Goal: Information Seeking & Learning: Find specific fact

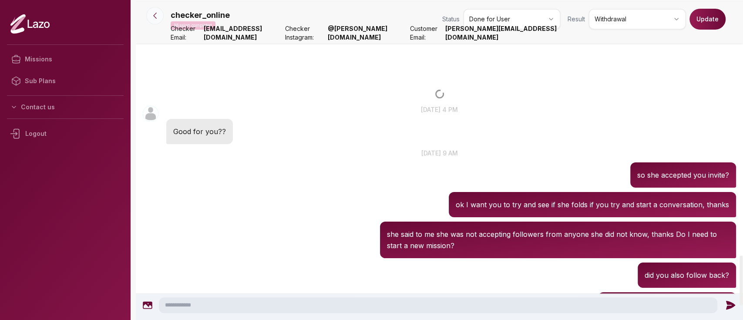
scroll to position [1644, 0]
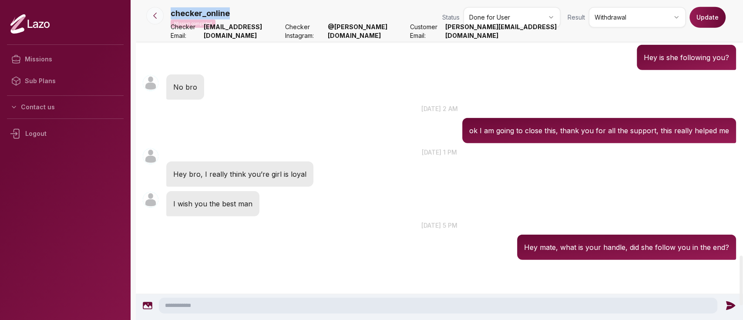
click at [153, 20] on button at bounding box center [154, 15] width 17 height 17
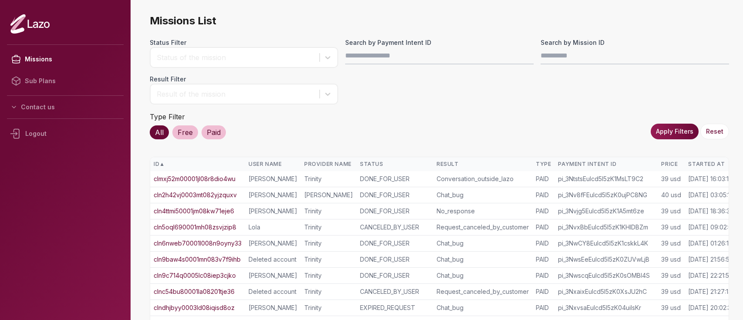
click at [413, 49] on input "Search by Payment Intent ID" at bounding box center [439, 55] width 188 height 17
type input "**********"
click at [675, 134] on button "Apply Filters" at bounding box center [674, 132] width 48 height 16
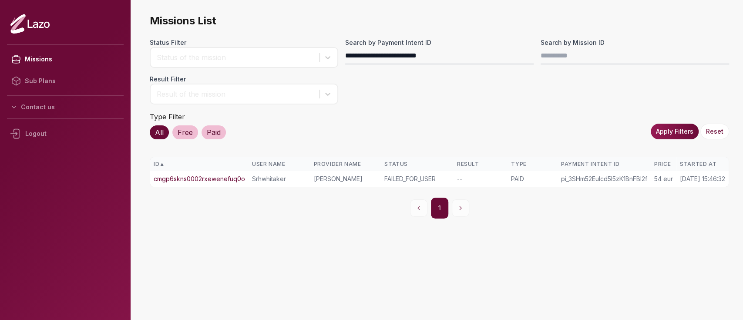
click at [215, 181] on link "cmgp6skns0002rxewenefuq0o" at bounding box center [199, 178] width 91 height 9
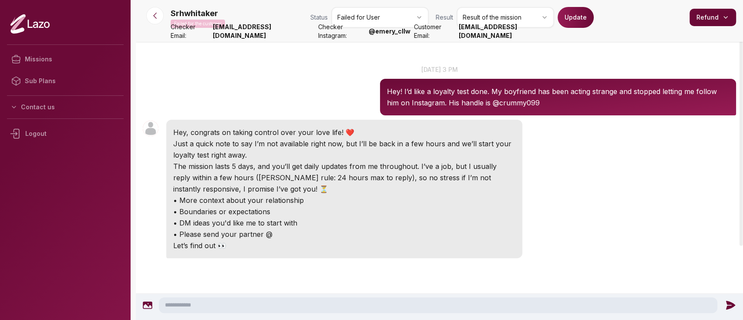
scroll to position [22, 0]
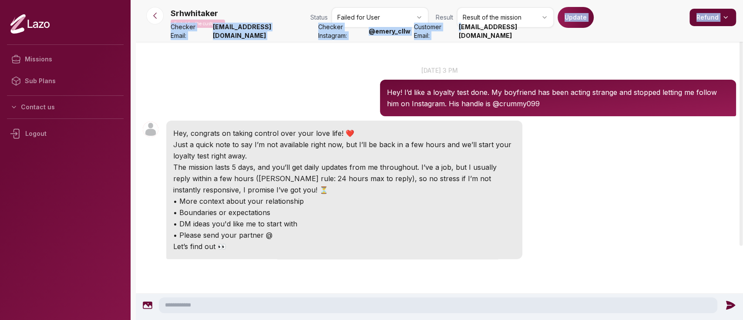
drag, startPoint x: 566, startPoint y: 37, endPoint x: 489, endPoint y: 37, distance: 76.1
click at [489, 37] on nav "Srhwhitaker Failed for the customer Status Failed for User Result Result of the…" at bounding box center [439, 21] width 607 height 42
click at [489, 37] on strong "srhwhitaker@gmail.com" at bounding box center [510, 31] width 102 height 17
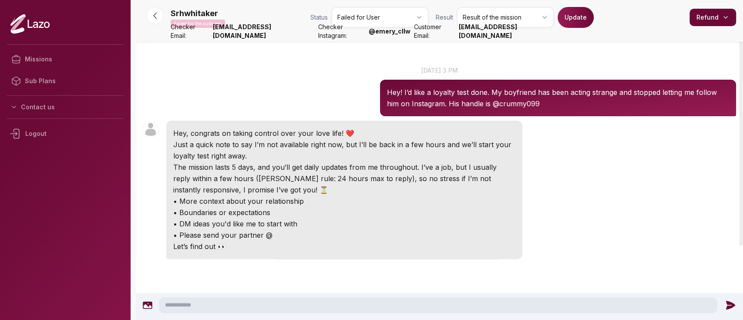
click at [489, 37] on strong "srhwhitaker@gmail.com" at bounding box center [510, 31] width 102 height 17
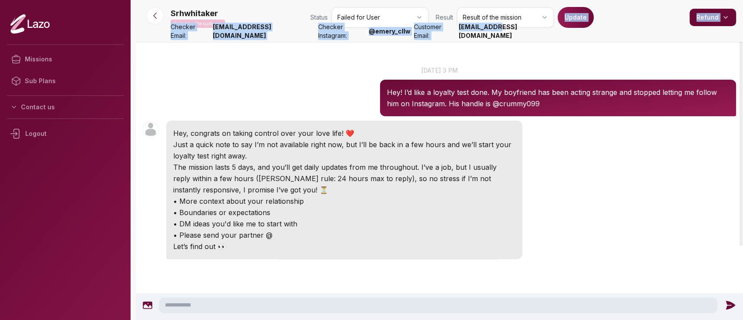
drag, startPoint x: 489, startPoint y: 37, endPoint x: 560, endPoint y: 38, distance: 70.9
click at [560, 38] on nav "Srhwhitaker Failed for the customer Status Failed for User Result Result of the…" at bounding box center [439, 21] width 607 height 42
drag, startPoint x: 567, startPoint y: 39, endPoint x: 498, endPoint y: 37, distance: 69.6
click at [498, 37] on nav "Srhwhitaker Failed for the customer Status Failed for User Result Result of the…" at bounding box center [439, 21] width 607 height 42
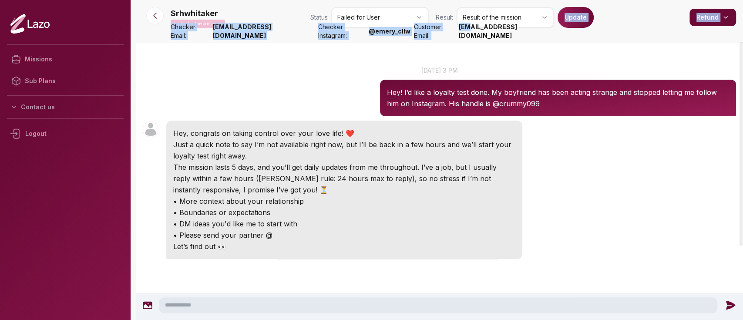
click at [498, 37] on strong "srhwhitaker@gmail.com" at bounding box center [510, 31] width 102 height 17
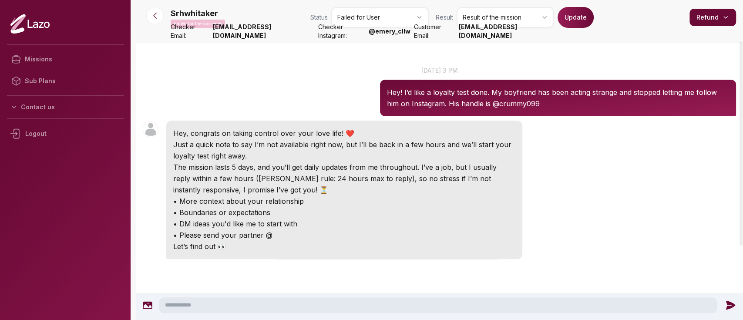
click at [491, 35] on strong "srhwhitaker@gmail.com" at bounding box center [510, 31] width 102 height 17
drag, startPoint x: 491, startPoint y: 35, endPoint x: 550, endPoint y: 37, distance: 59.2
click at [550, 37] on strong "srhwhitaker@gmail.com" at bounding box center [510, 31] width 102 height 17
copy strong "srhwhitaker@gmail.com"
